Goal: Navigation & Orientation: Go to known website

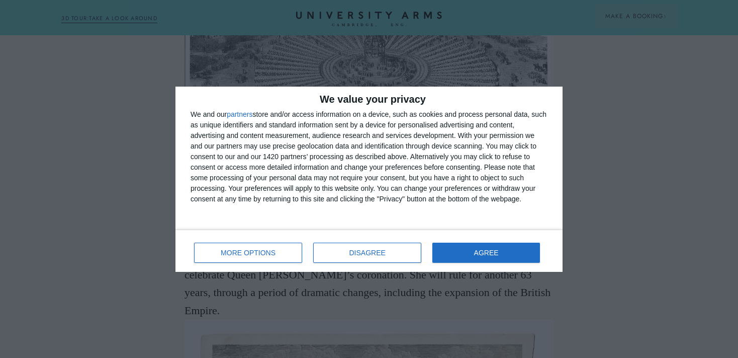
scroll to position [1540, 0]
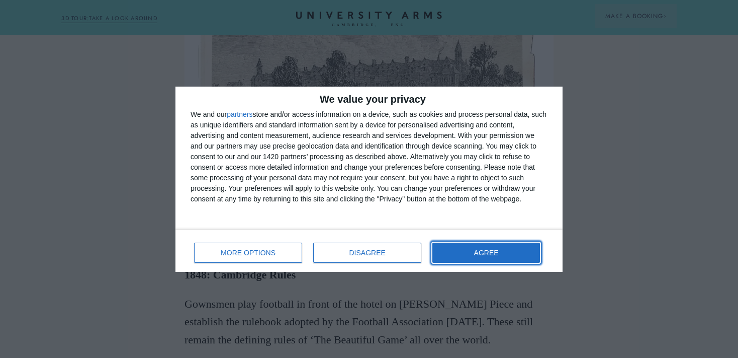
click at [484, 256] on button "AGREE" at bounding box center [487, 252] width 108 height 20
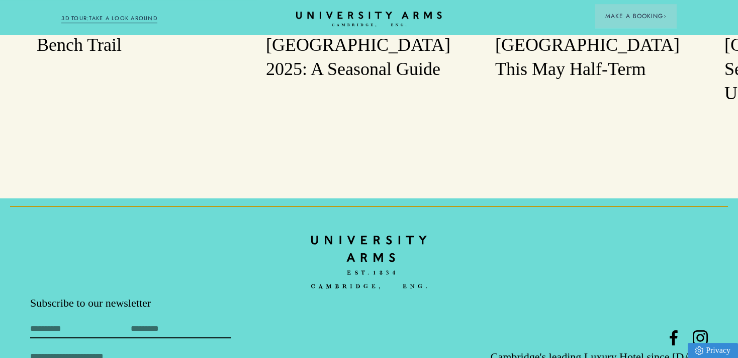
scroll to position [4364, 0]
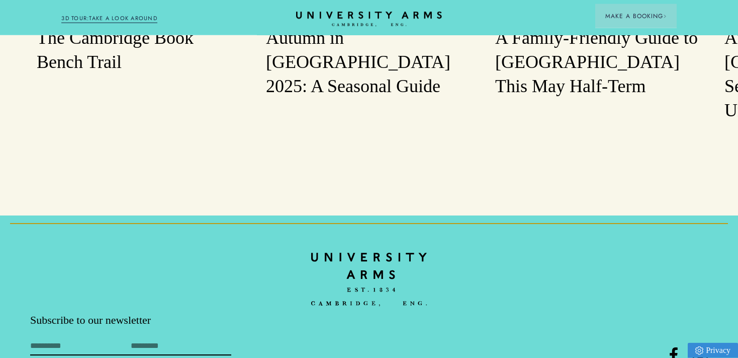
scroll to position [4311, 0]
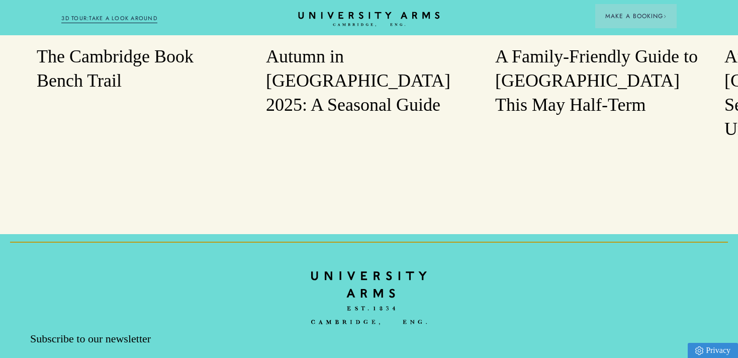
click at [349, 15] on icon "CAMBRIDGE’S LEADING LUXURY HOTEL SINCE [DATE]" at bounding box center [368, 19] width 141 height 15
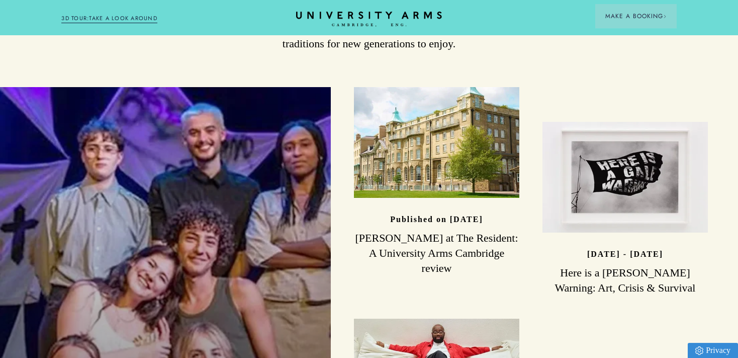
scroll to position [3008, 0]
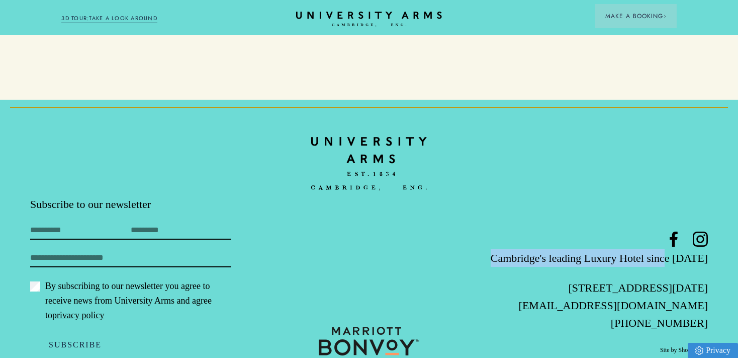
drag, startPoint x: 506, startPoint y: 228, endPoint x: 677, endPoint y: 236, distance: 171.7
click at [677, 249] on p "Cambridge's leading Luxury Hotel since [DATE]" at bounding box center [595, 258] width 226 height 18
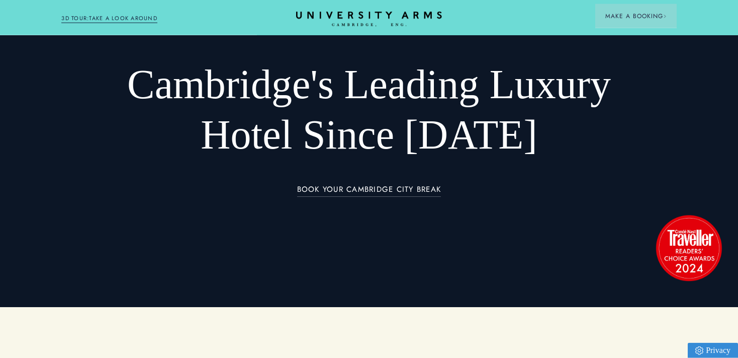
scroll to position [0, 0]
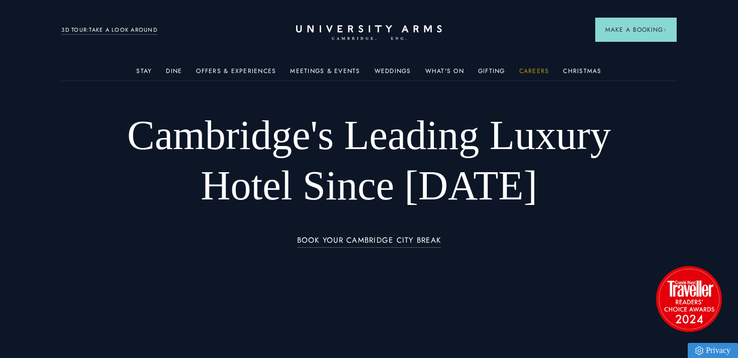
click at [536, 68] on link "Careers" at bounding box center [535, 73] width 30 height 13
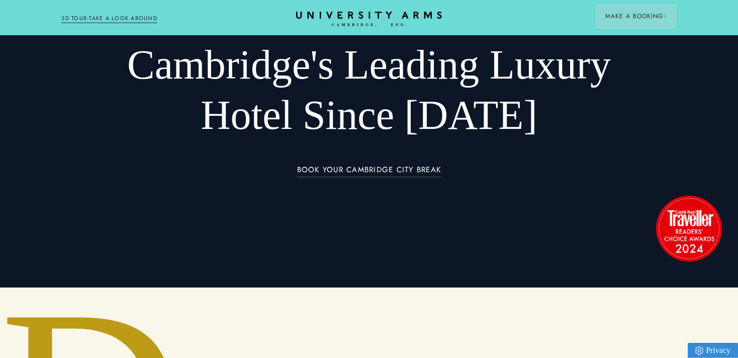
scroll to position [252, 0]
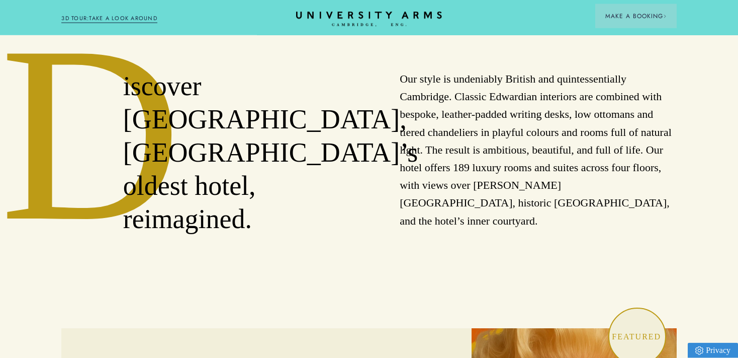
scroll to position [478, 0]
